Goal: Task Accomplishment & Management: Use online tool/utility

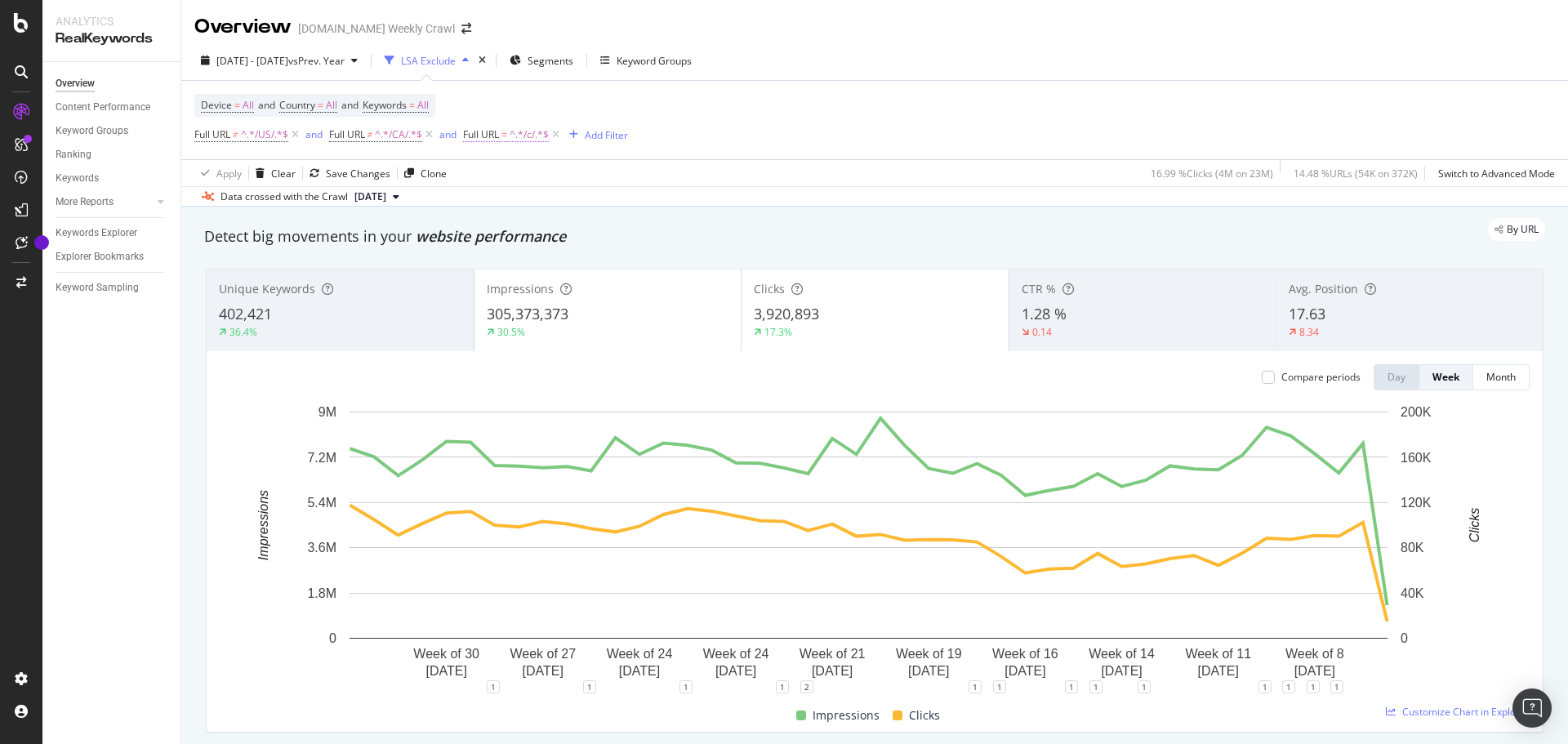
click at [534, 134] on span "^.*/c/.*$" at bounding box center [529, 134] width 39 height 23
click at [492, 203] on input "/c/" at bounding box center [557, 202] width 154 height 26
click at [495, 202] on input "/c/" at bounding box center [557, 202] width 154 height 26
type input "/p/"
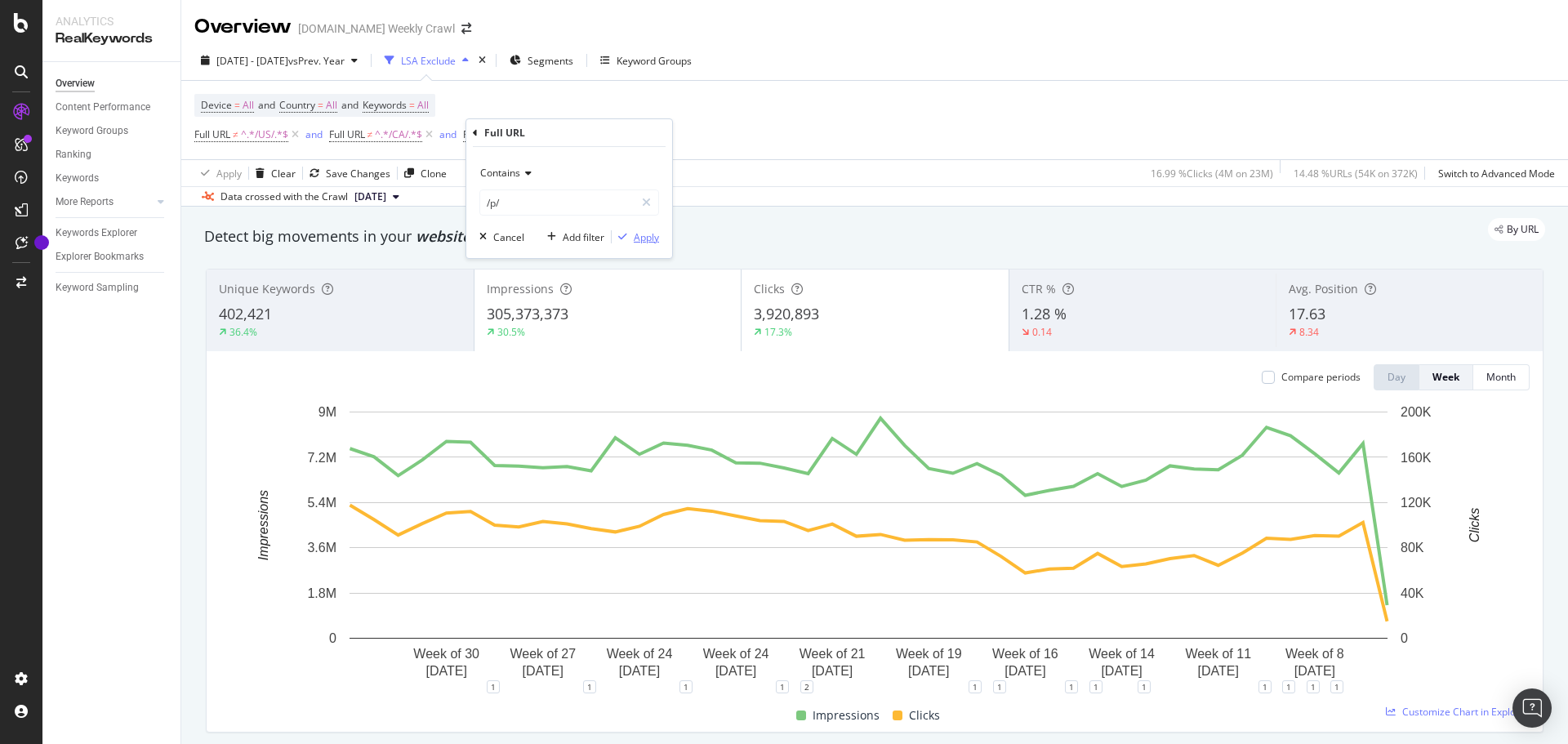
click at [651, 239] on div "Apply" at bounding box center [646, 237] width 25 height 14
